Goal: Navigation & Orientation: Understand site structure

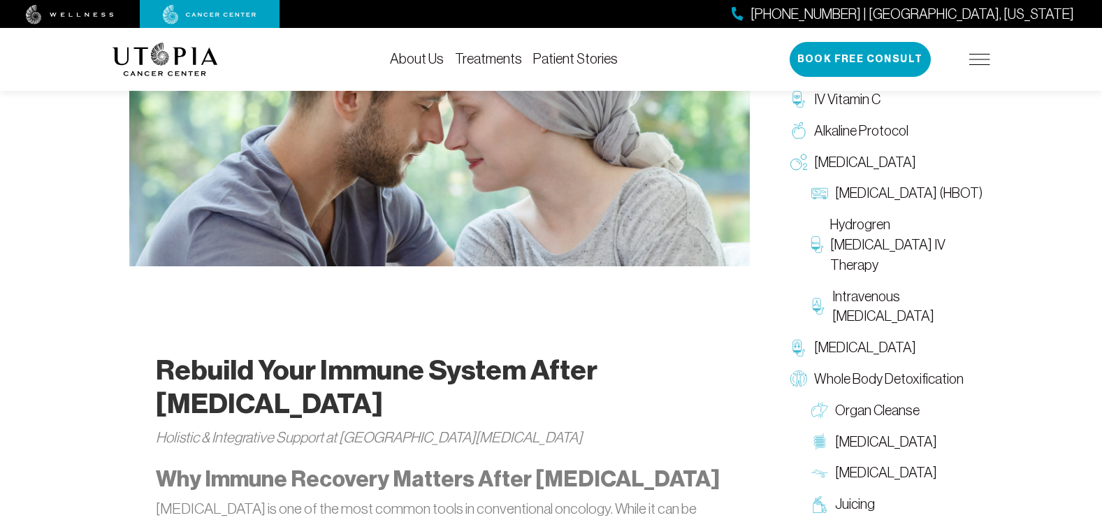
scroll to position [559, 0]
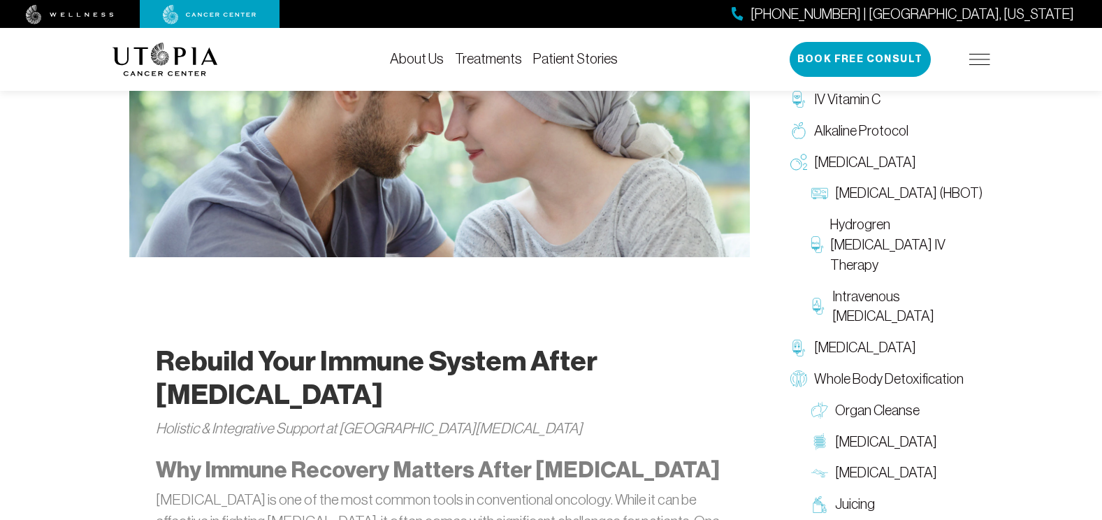
click at [987, 58] on img at bounding box center [979, 59] width 21 height 11
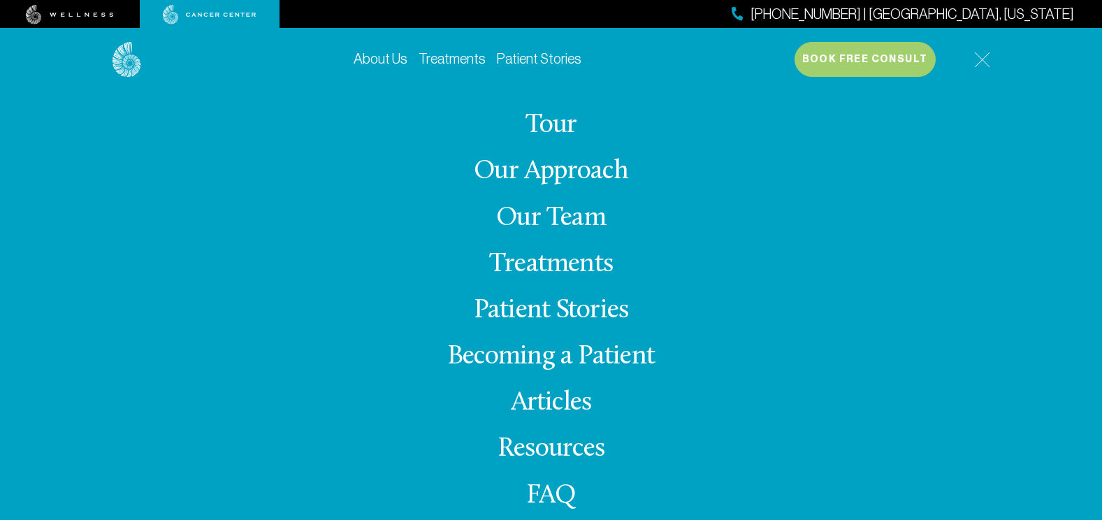
click at [552, 215] on link "Our Team" at bounding box center [551, 218] width 110 height 27
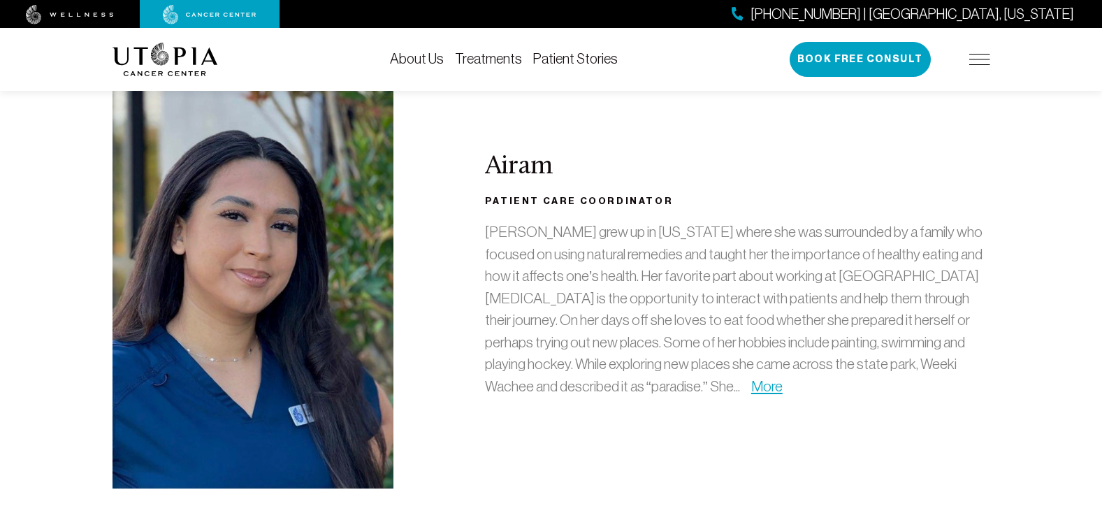
scroll to position [2795, 0]
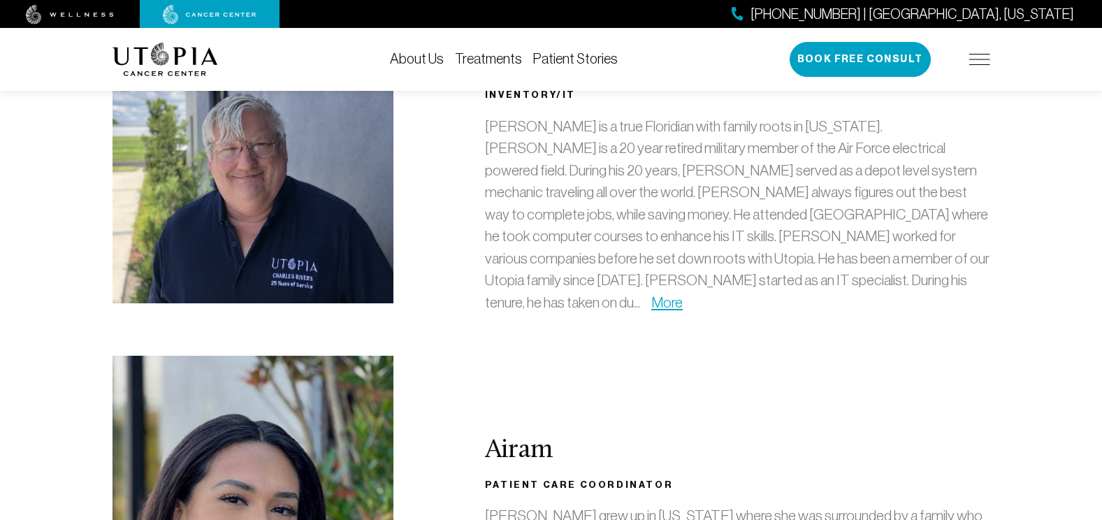
click at [954, 51] on div "[PHONE_NUMBER] | [GEOGRAPHIC_DATA], [US_STATE] Book Free Consult" at bounding box center [889, 59] width 201 height 35
click at [973, 60] on img at bounding box center [979, 59] width 21 height 11
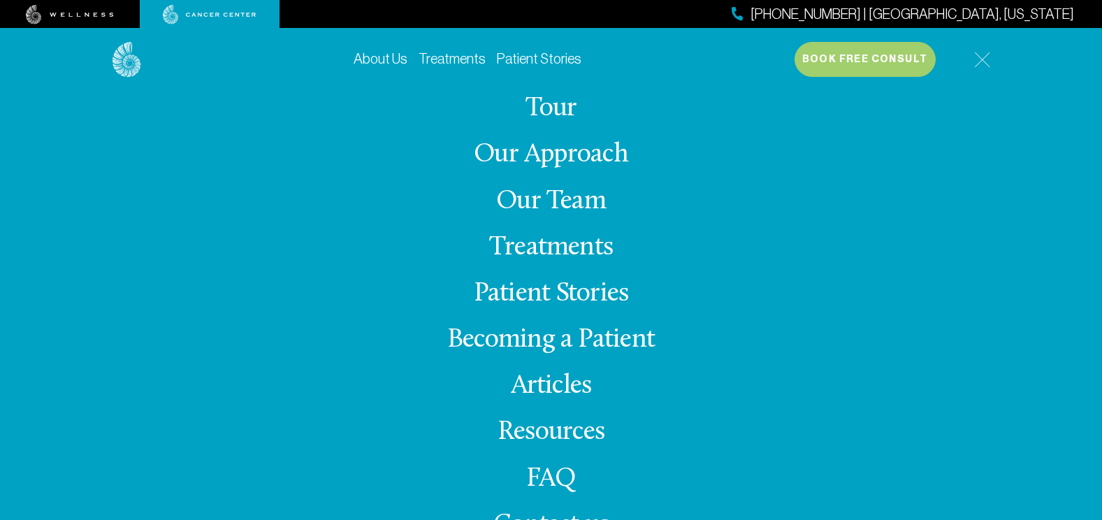
scroll to position [26, 0]
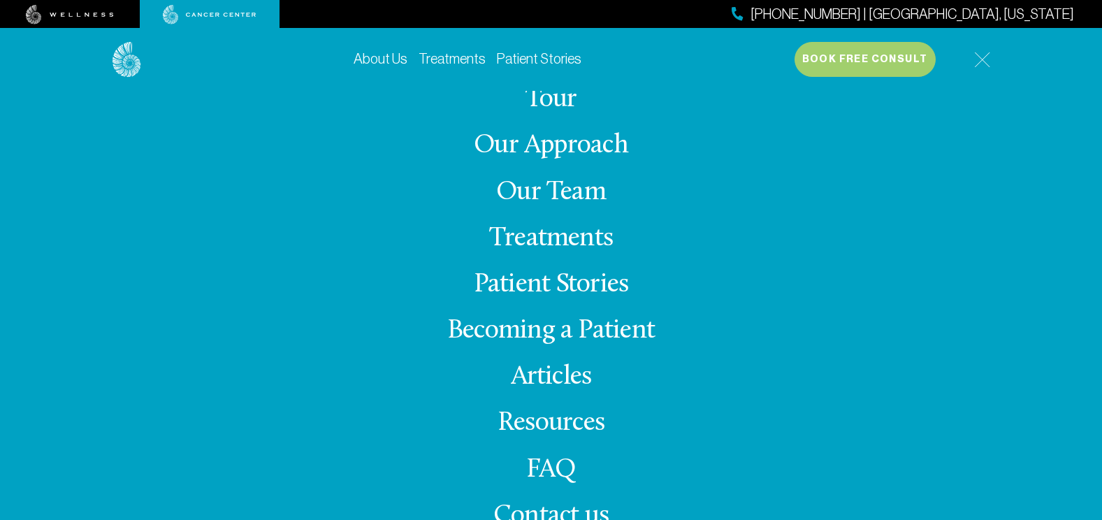
click at [562, 333] on link "Becoming a Patient" at bounding box center [550, 330] width 207 height 27
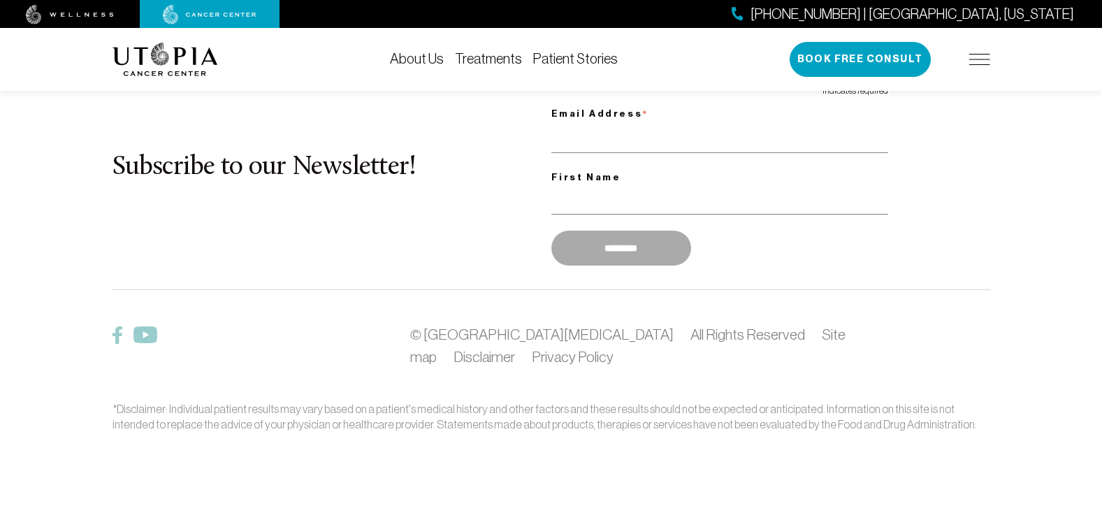
scroll to position [2273, 0]
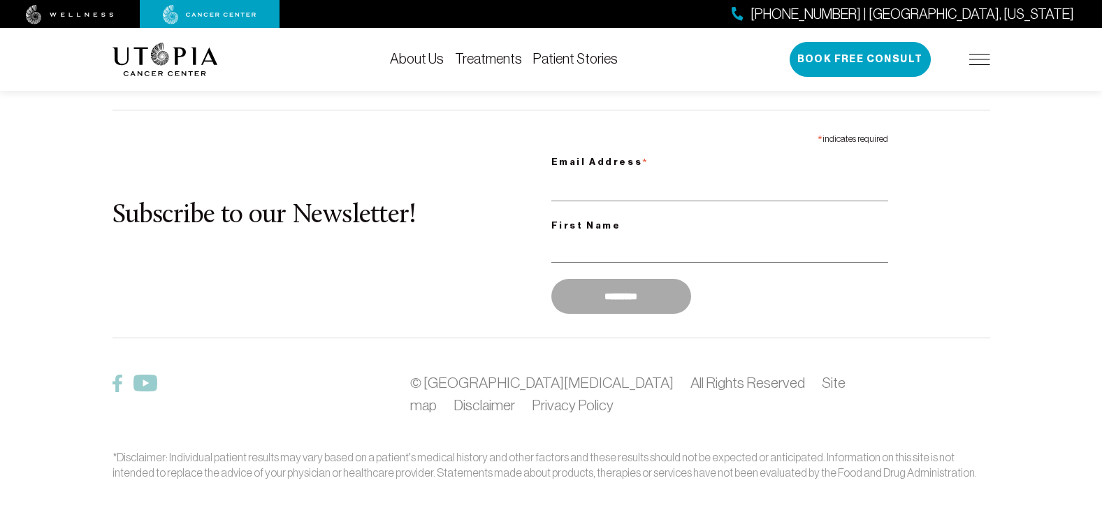
click at [980, 59] on img at bounding box center [979, 59] width 21 height 11
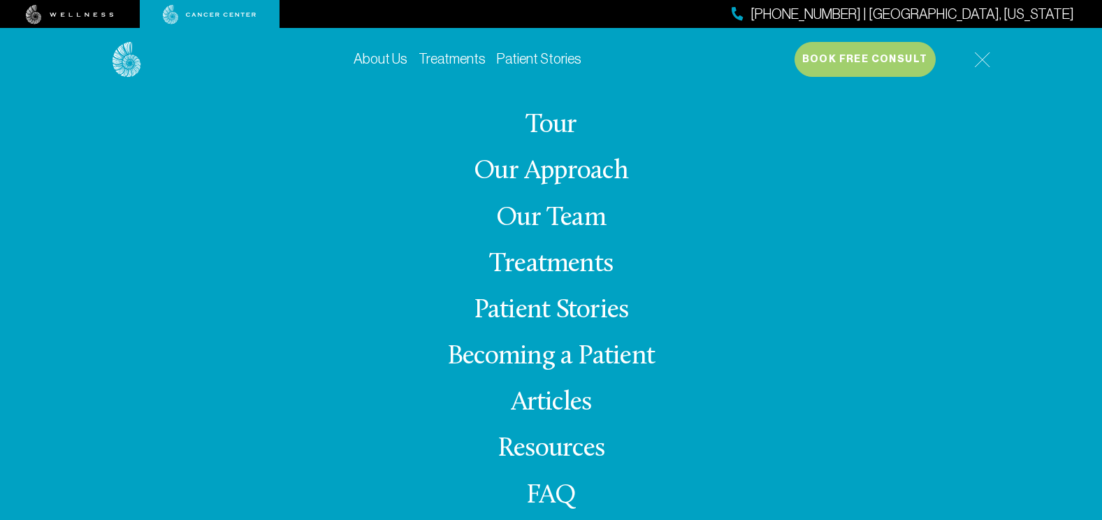
click at [540, 121] on link "Tour" at bounding box center [551, 125] width 52 height 27
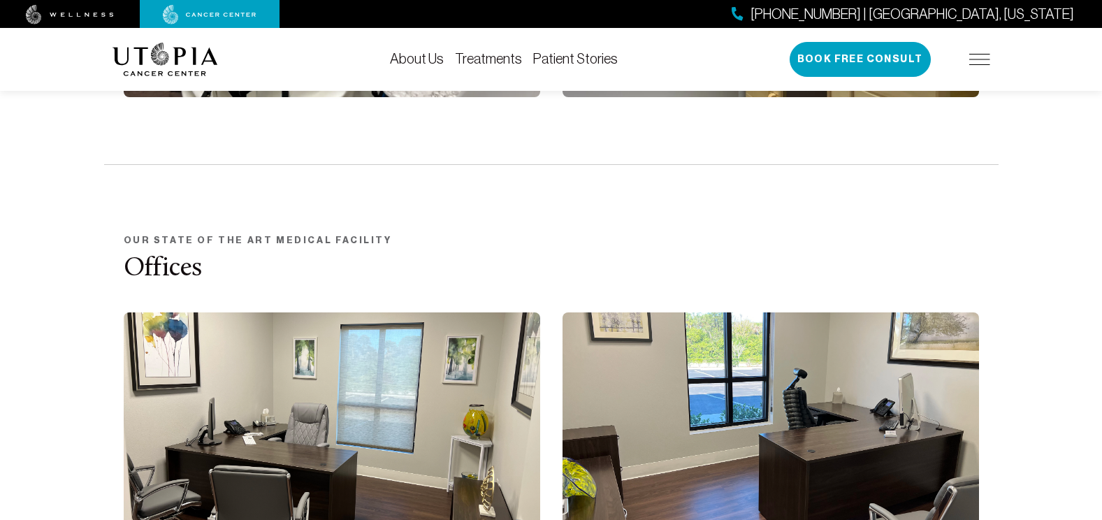
scroll to position [2236, 0]
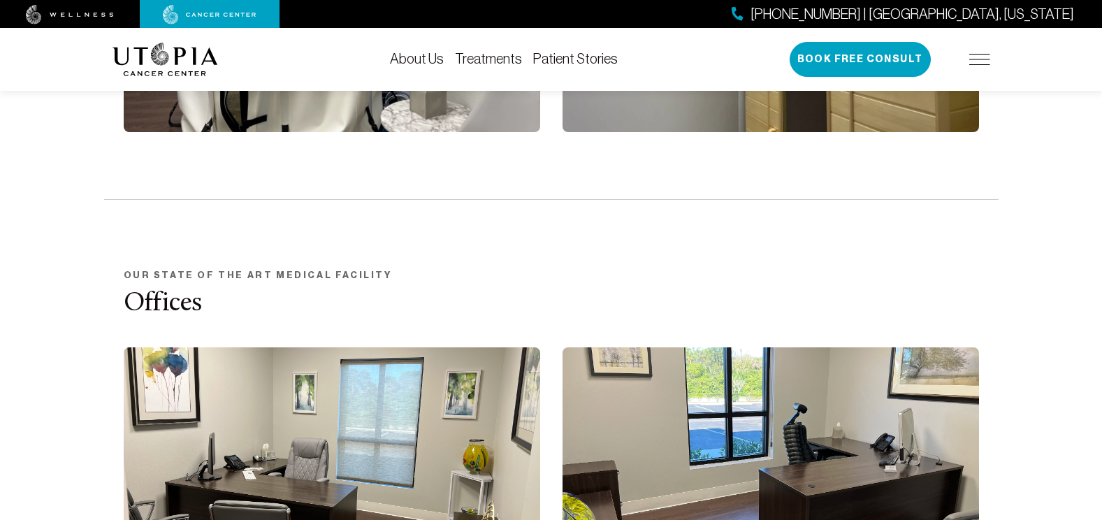
click at [1000, 59] on div "About Us Treatments Patient Stories [PHONE_NUMBER] | [GEOGRAPHIC_DATA], [US_STA…" at bounding box center [551, 59] width 1102 height 63
click at [977, 59] on img at bounding box center [979, 59] width 21 height 11
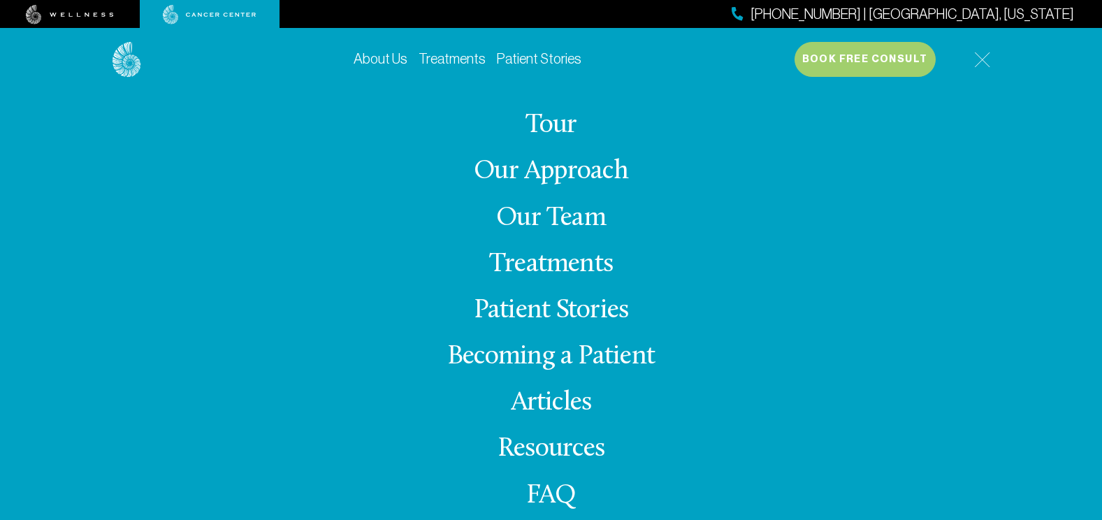
click at [576, 270] on link "Treatments" at bounding box center [551, 264] width 124 height 27
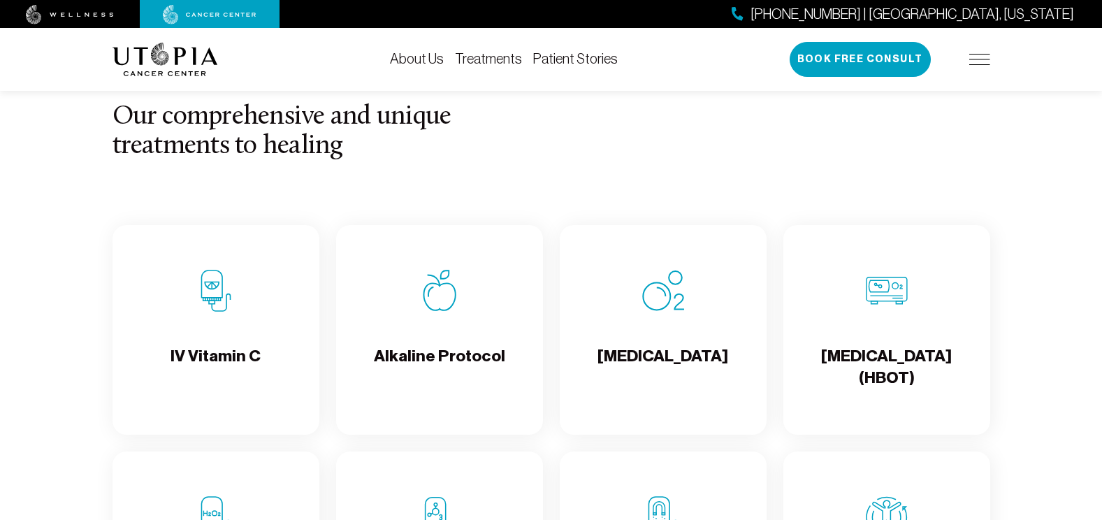
scroll to position [1188, 0]
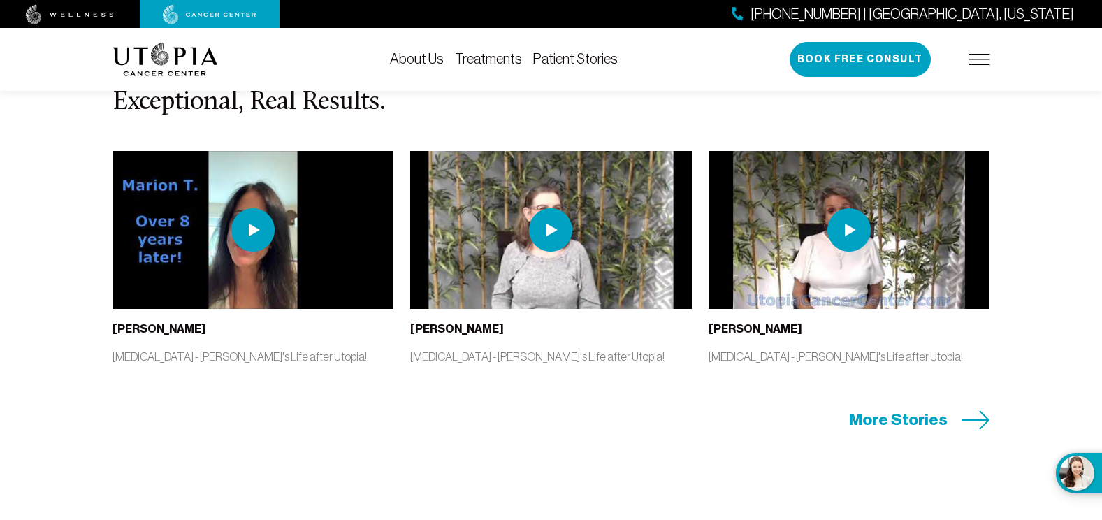
scroll to position [2934, 0]
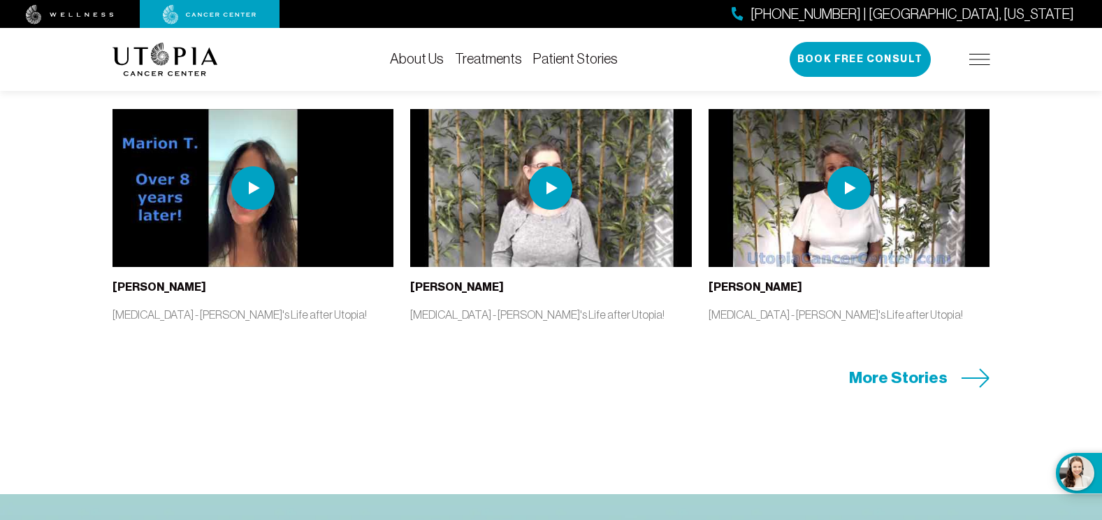
click at [965, 388] on icon at bounding box center [975, 378] width 29 height 20
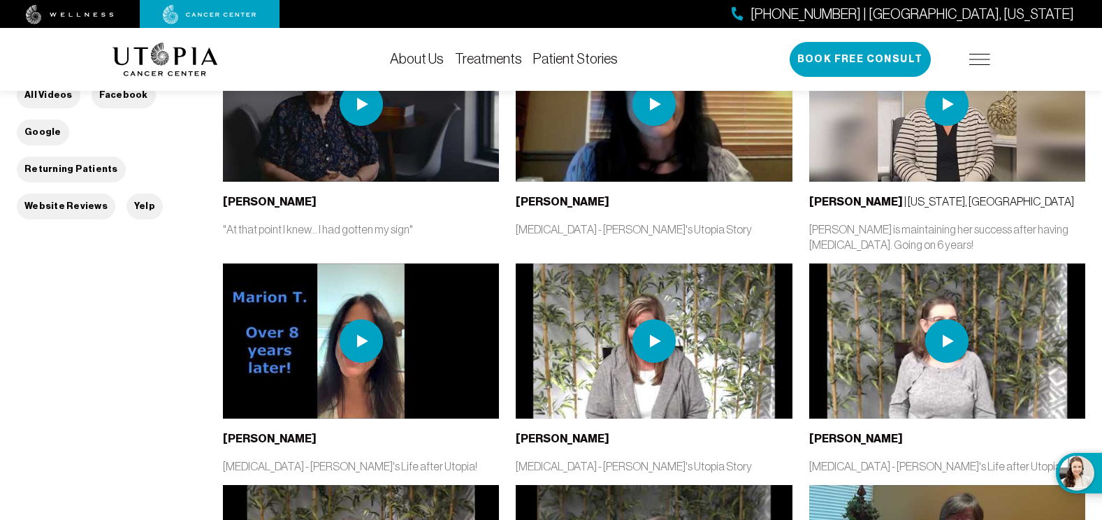
scroll to position [349, 0]
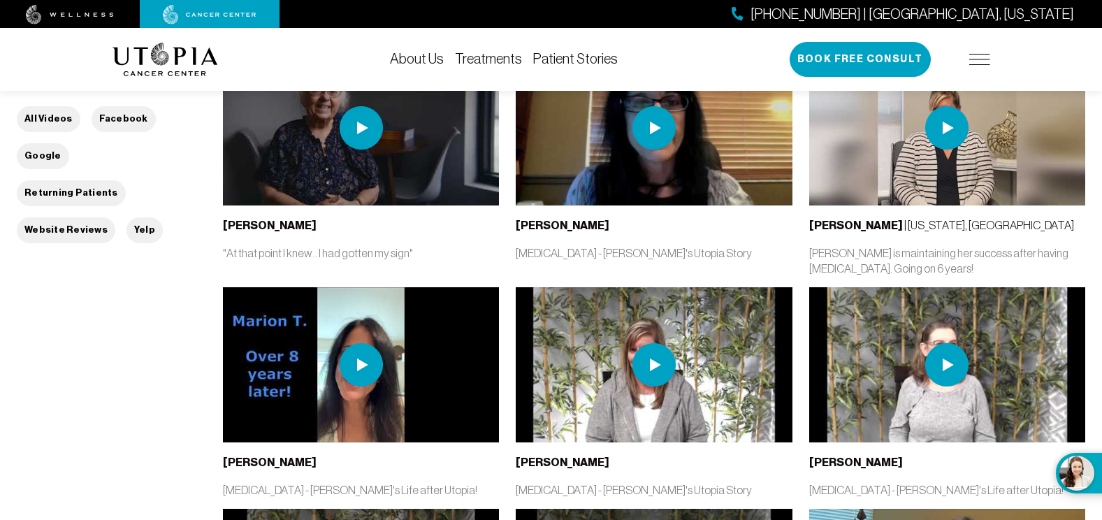
click at [936, 116] on img at bounding box center [946, 127] width 43 height 43
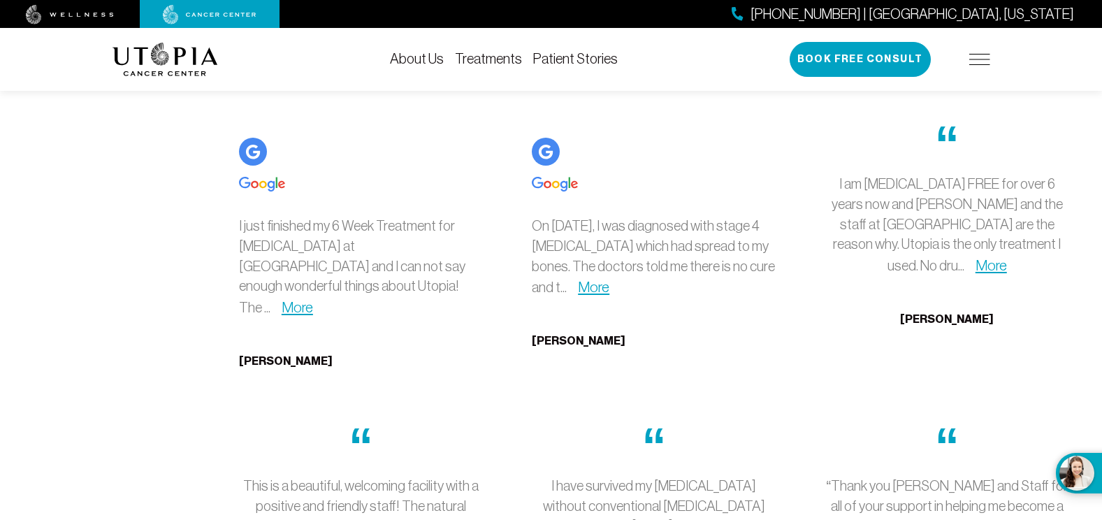
scroll to position [3773, 0]
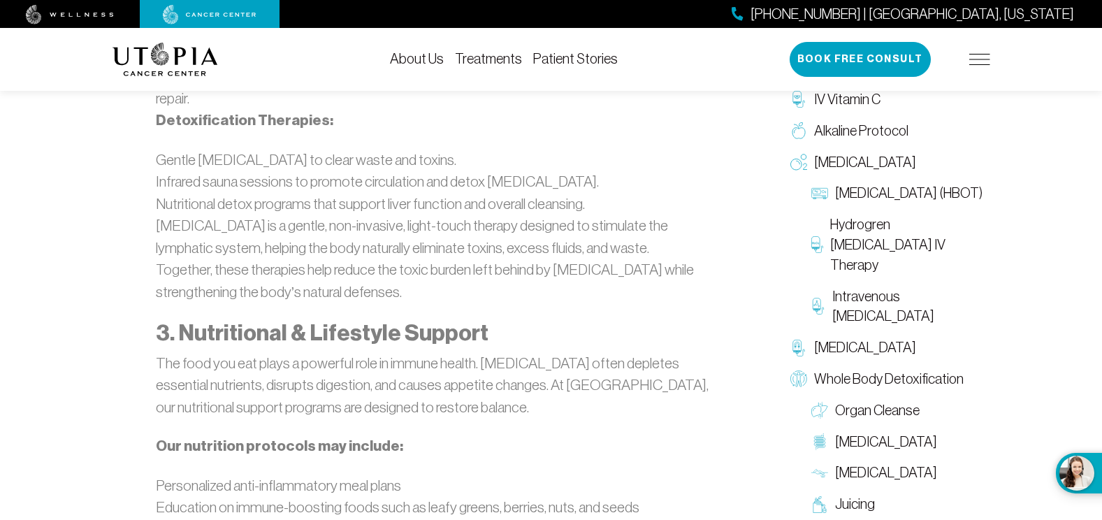
scroll to position [2120, 0]
